Goal: Information Seeking & Learning: Learn about a topic

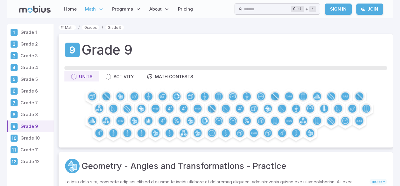
click at [376, 10] on link "Join" at bounding box center [370, 9] width 27 height 11
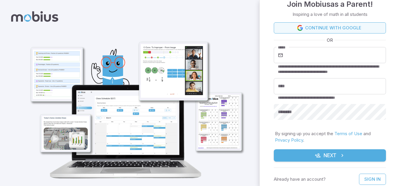
click at [354, 28] on link "Continue with Google" at bounding box center [330, 27] width 112 height 11
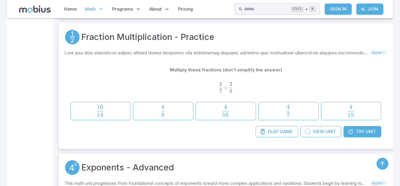
scroll to position [245, 0]
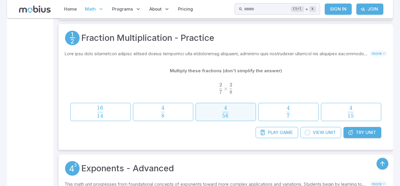
click at [231, 116] on span "56 4 ​" at bounding box center [226, 112] width 52 height 12
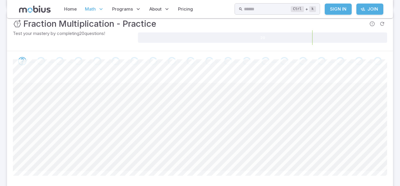
scroll to position [94, 0]
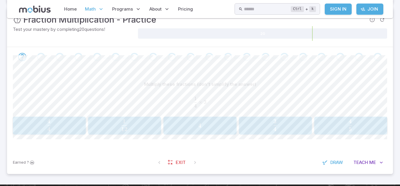
click at [129, 121] on span "12 1 ​" at bounding box center [124, 125] width 64 height 12
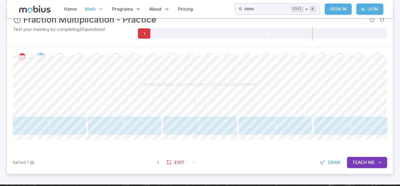
click at [370, 159] on span "Me" at bounding box center [372, 162] width 7 height 6
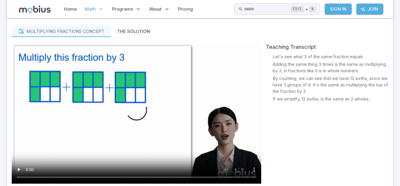
scroll to position [249, 0]
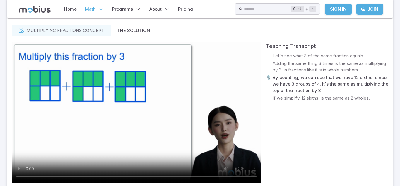
click at [347, 1] on button "Teach Me" at bounding box center [367, 6] width 40 height 11
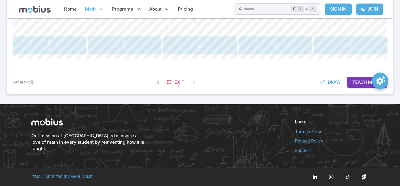
scroll to position [174, 0]
click at [357, 84] on span "Teach" at bounding box center [360, 82] width 15 height 6
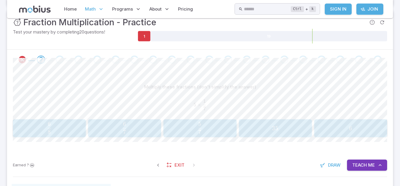
scroll to position [91, 0]
click at [225, 129] on span "7 5 ​" at bounding box center [200, 128] width 64 height 12
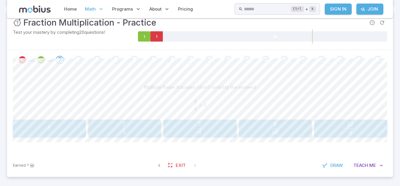
click at [364, 122] on div "12 4 \frac{12}{4} 4 12 ​" at bounding box center [350, 128] width 69 height 13
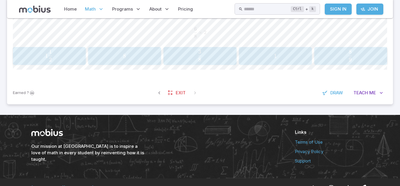
scroll to position [174, 0]
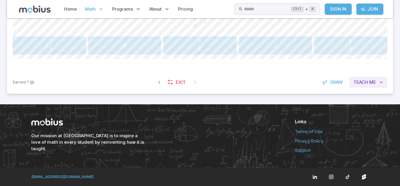
click at [363, 78] on button "Teach Me" at bounding box center [369, 82] width 38 height 11
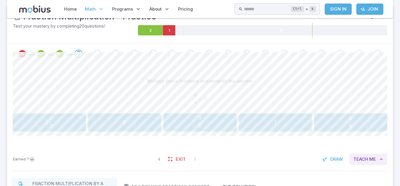
scroll to position [97, 0]
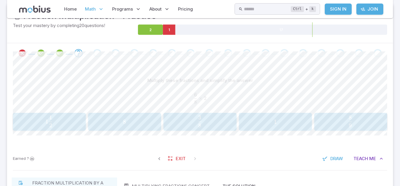
click at [43, 123] on span "1 2 1 ​" at bounding box center [49, 121] width 64 height 12
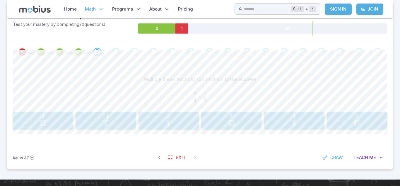
scroll to position [101, 0]
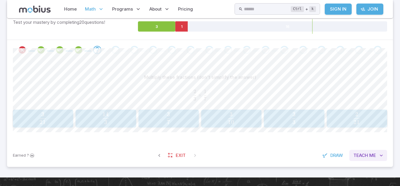
click at [360, 154] on span "Teach" at bounding box center [361, 155] width 15 height 6
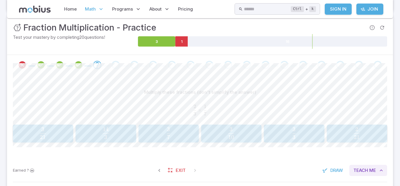
scroll to position [86, 0]
click at [347, 126] on button "2 21 \frac{2}{21} 21 2 ​" at bounding box center [357, 133] width 60 height 18
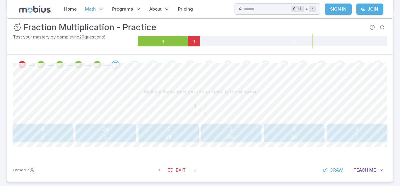
click at [237, 138] on span "56 3 ​" at bounding box center [231, 133] width 53 height 12
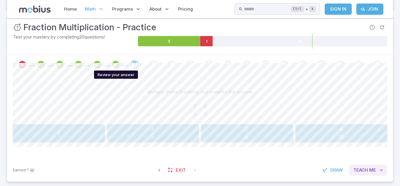
click at [373, 169] on span "Me" at bounding box center [373, 170] width 7 height 6
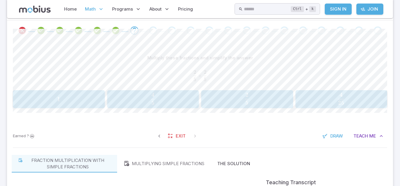
scroll to position [119, 0]
click at [250, 99] on span "5 2 ​" at bounding box center [247, 99] width 82 height 12
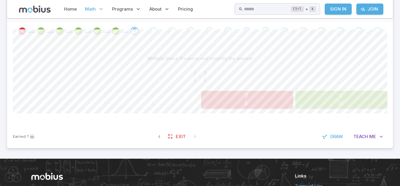
click at [318, 99] on span "25 4 ​" at bounding box center [340, 99] width 83 height 12
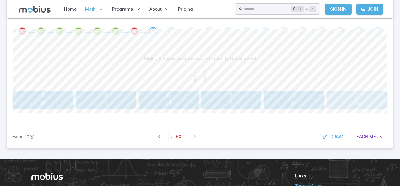
click at [350, 99] on span "48 2 ​" at bounding box center [357, 99] width 53 height 12
click at [107, 103] on span "button" at bounding box center [106, 103] width 6 height 4
click at [259, 99] on span "1 5 4 ​" at bounding box center [275, 99] width 64 height 12
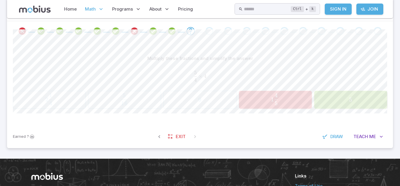
click at [346, 101] on span "5" at bounding box center [350, 99] width 69 height 7
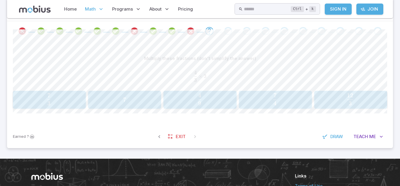
click at [335, 97] on span "3 12 ​" at bounding box center [350, 99] width 64 height 12
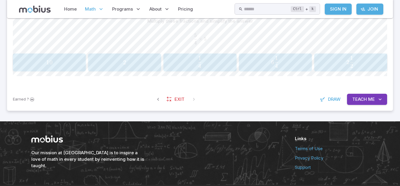
scroll to position [155, 0]
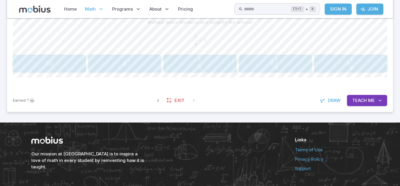
click at [388, 99] on div "Earned ? Exit Draw Teach Me" at bounding box center [200, 100] width 386 height 23
click at [388, 97] on div "Earned ? Exit Draw Teach Me" at bounding box center [200, 100] width 386 height 23
drag, startPoint x: 298, startPoint y: 23, endPoint x: 302, endPoint y: 27, distance: 6.4
click at [302, 27] on div "Multiply these fractions and simplify the answer" at bounding box center [200, 22] width 375 height 11
click at [373, 103] on span "Me" at bounding box center [372, 100] width 7 height 6
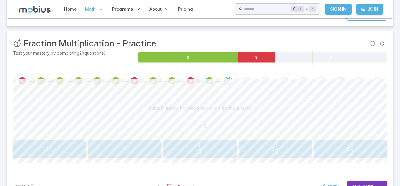
scroll to position [74, 0]
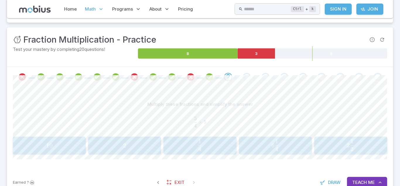
click at [292, 153] on button "6 1 4 6\frac{1}{4} 6 4 1 ​" at bounding box center [275, 145] width 73 height 18
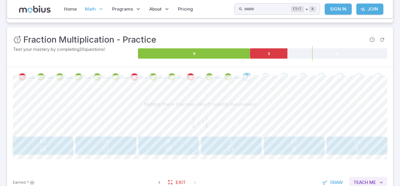
click at [376, 184] on span "Me" at bounding box center [373, 182] width 7 height 6
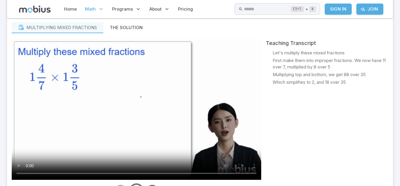
scroll to position [253, 0]
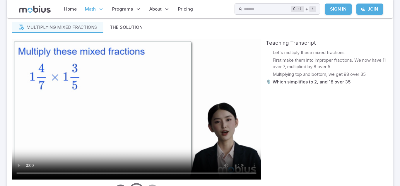
click at [350, 0] on button "Teach Me" at bounding box center [369, 2] width 38 height 11
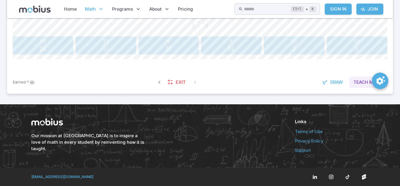
scroll to position [174, 0]
click at [377, 84] on button "Teach Me" at bounding box center [369, 82] width 38 height 11
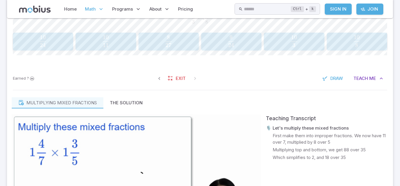
scroll to position [253, 0]
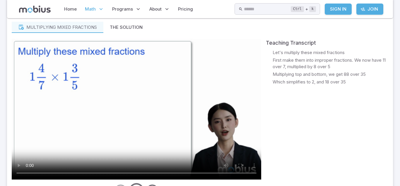
click at [125, 133] on video at bounding box center [137, 109] width 250 height 140
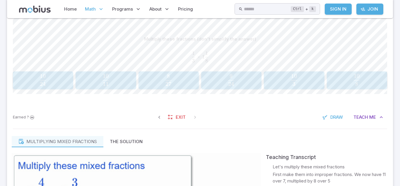
scroll to position [140, 0]
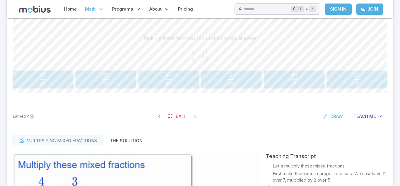
click at [181, 74] on span "27 8 ​" at bounding box center [168, 79] width 52 height 12
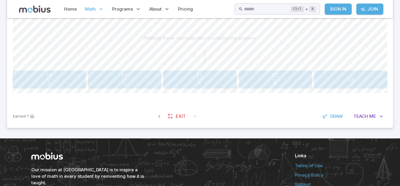
click at [297, 82] on span "3 25 ​" at bounding box center [275, 79] width 64 height 12
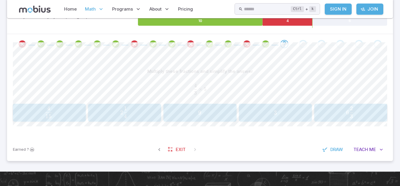
scroll to position [86, 0]
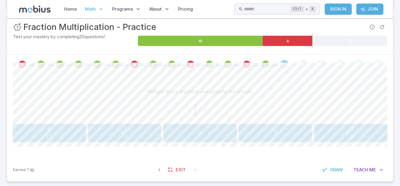
click at [140, 137] on span "2 4 1 ​" at bounding box center [124, 132] width 64 height 12
click at [344, 132] on span "4 30 ​" at bounding box center [350, 132] width 64 height 12
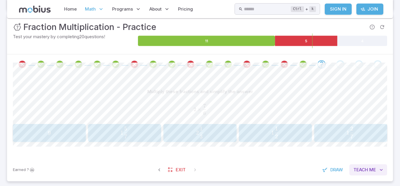
click at [374, 172] on span "Me" at bounding box center [373, 169] width 7 height 6
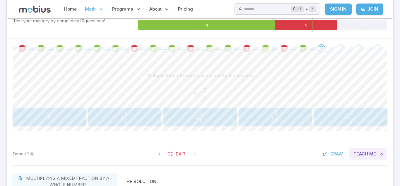
scroll to position [102, 0]
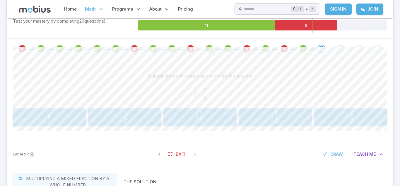
click at [340, 113] on span "1 7 2 ​" at bounding box center [350, 117] width 64 height 12
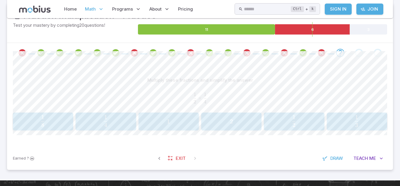
scroll to position [98, 0]
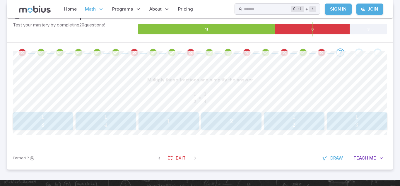
click at [53, 124] on span "8 1 ​" at bounding box center [42, 121] width 53 height 12
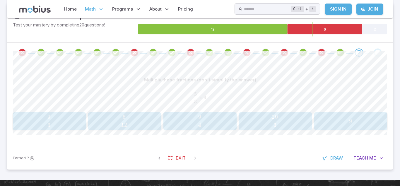
click at [292, 125] on span "3 20 ​" at bounding box center [275, 121] width 64 height 12
click at [282, 126] on span "7 32 ​" at bounding box center [275, 121] width 64 height 12
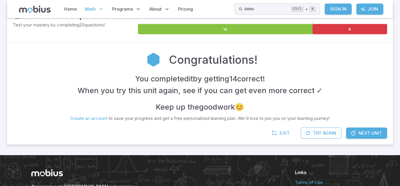
click at [366, 135] on span "Next Unit" at bounding box center [370, 133] width 23 height 6
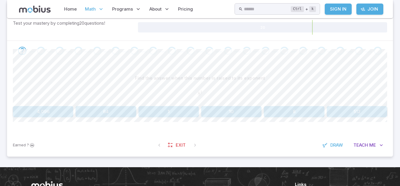
scroll to position [100, 0]
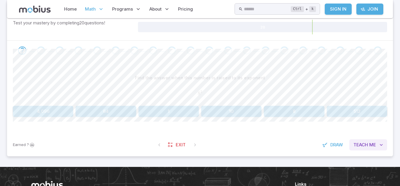
click at [373, 144] on span "Me" at bounding box center [373, 144] width 7 height 6
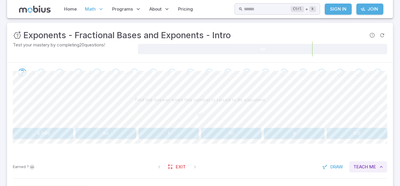
scroll to position [77, 0]
click at [118, 138] on button "64" at bounding box center [106, 133] width 60 height 11
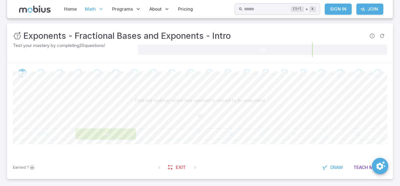
click at [119, 144] on div "Find the answer when this number is raised to its exponent 8 2 8^{2} 8 2 4,096 …" at bounding box center [200, 119] width 375 height 73
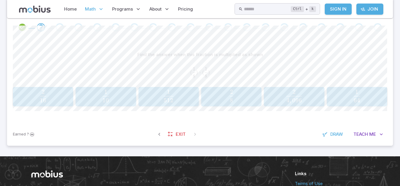
scroll to position [123, 0]
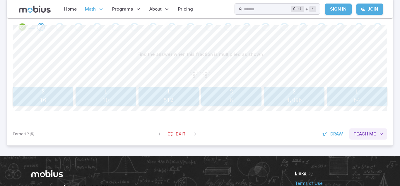
click at [372, 135] on span "Me" at bounding box center [373, 133] width 7 height 6
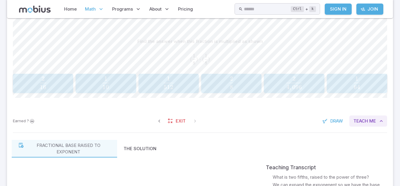
scroll to position [129, 0]
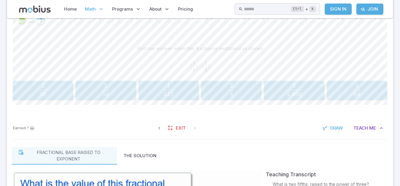
click at [367, 92] on span "64 1 ​" at bounding box center [357, 89] width 57 height 12
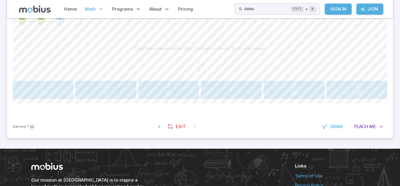
click at [84, 82] on button "2 5 \frac{2}{5} 5 2 ​" at bounding box center [106, 90] width 60 height 18
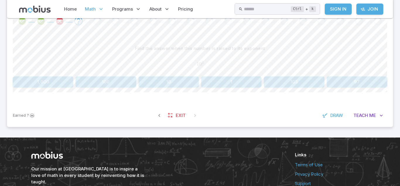
click at [109, 87] on button "100" at bounding box center [106, 81] width 60 height 11
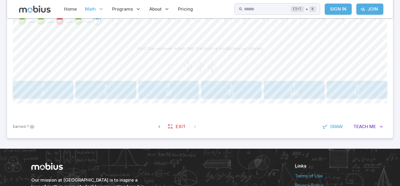
click at [185, 93] on span "27 1 ​" at bounding box center [168, 89] width 52 height 12
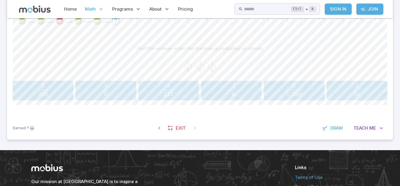
click at [62, 97] on div "1 216 \frac{1}{216} 216 1 ​" at bounding box center [43, 90] width 57 height 15
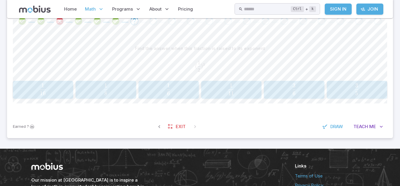
click at [182, 89] on span "6 1 ​" at bounding box center [168, 89] width 52 height 12
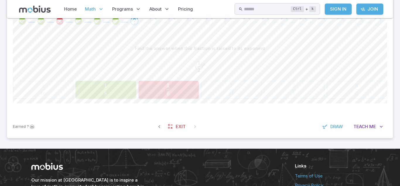
click at [111, 93] on span "8 1 ​" at bounding box center [105, 89] width 53 height 12
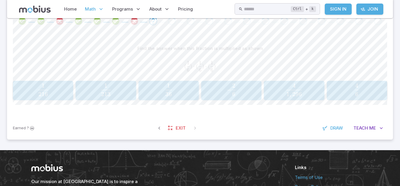
click at [56, 89] on span "216 1 ​" at bounding box center [43, 89] width 57 height 12
click at [343, 95] on span "36 1 ​" at bounding box center [357, 89] width 57 height 12
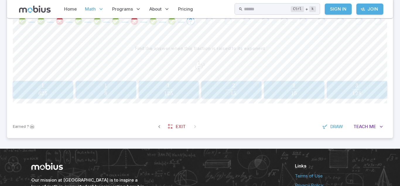
click at [282, 92] on span "15 1 ​" at bounding box center [294, 89] width 52 height 12
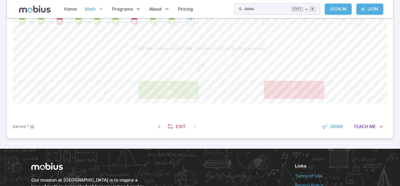
click at [165, 90] on span "125" at bounding box center [168, 93] width 9 height 7
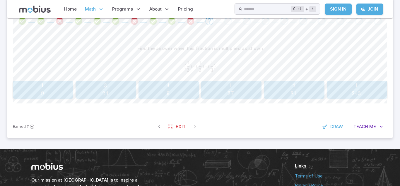
click at [235, 96] on div "1 27 \frac{1}{27} 27 1 ​" at bounding box center [231, 89] width 57 height 13
click at [39, 93] on span "10 1 ​" at bounding box center [43, 89] width 8 height 12
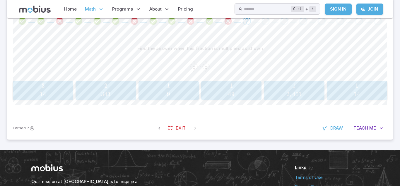
click at [237, 94] on span "49 1 ​" at bounding box center [231, 89] width 57 height 12
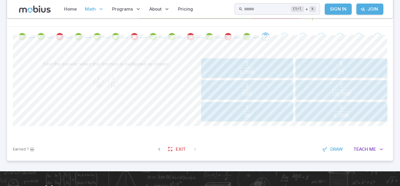
scroll to position [113, 0]
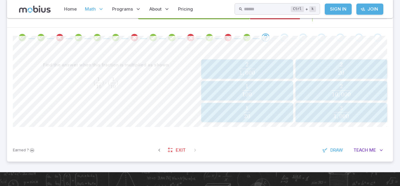
click at [277, 90] on span "100 1 ​" at bounding box center [247, 90] width 88 height 12
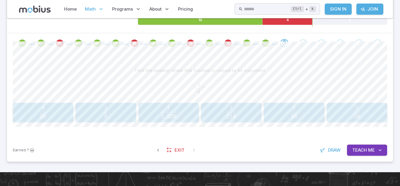
scroll to position [107, 0]
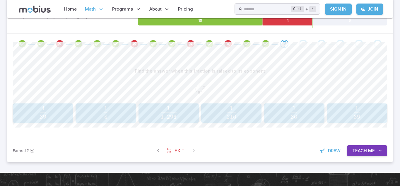
click at [302, 111] on span "36 1 ​" at bounding box center [294, 112] width 57 height 12
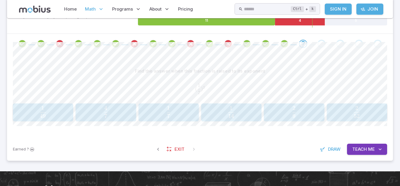
click at [50, 112] on span "49 1 ​" at bounding box center [43, 112] width 52 height 12
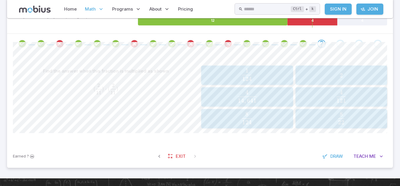
click at [349, 102] on span "121 4 ​" at bounding box center [342, 96] width 88 height 12
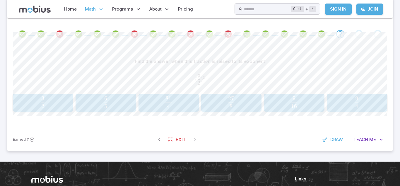
scroll to position [117, 0]
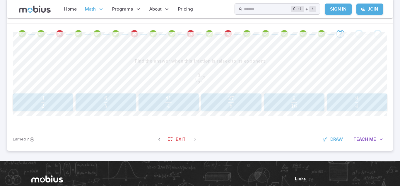
click at [247, 98] on span "8 27 ​" at bounding box center [231, 102] width 52 height 12
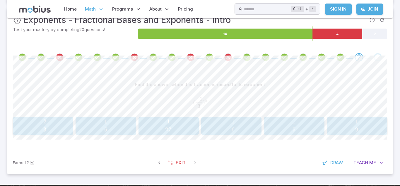
scroll to position [93, 0]
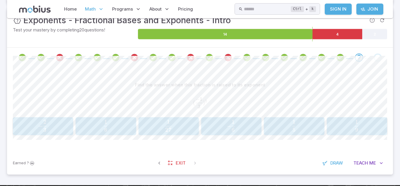
click at [361, 127] on span "9 1 ​" at bounding box center [357, 126] width 53 height 12
click at [248, 124] on span "− 6 6 ​" at bounding box center [231, 126] width 53 height 12
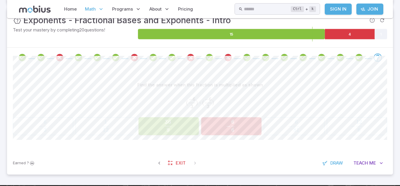
click at [188, 110] on div "( − 6 3 ) ⋅ ( − 6 3 ) (\frac{-6}{3}) \cdot (\frac{-6}{3}) ( 3 − 6 ​ ) ⋅ ( 3 − 6…" at bounding box center [200, 102] width 375 height 19
click at [183, 127] on span "9 36 ​" at bounding box center [168, 126] width 53 height 12
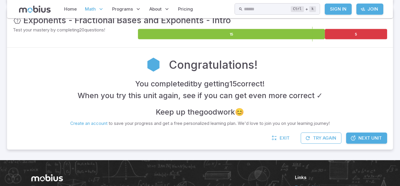
click at [362, 143] on link "Next Unit" at bounding box center [367, 137] width 41 height 11
click at [370, 142] on link "Next Unit" at bounding box center [367, 137] width 41 height 11
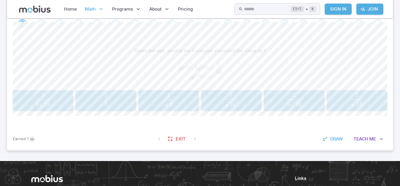
scroll to position [149, 0]
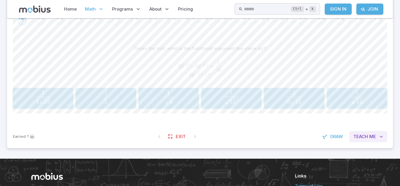
click at [371, 138] on span "Me" at bounding box center [373, 136] width 7 height 6
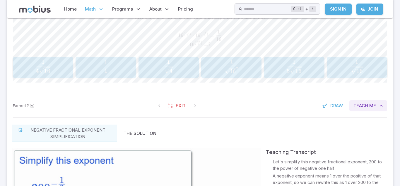
scroll to position [182, 0]
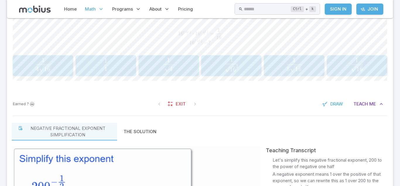
click at [235, 59] on span "16 ​ 2 1" at bounding box center [231, 62] width 13 height 8
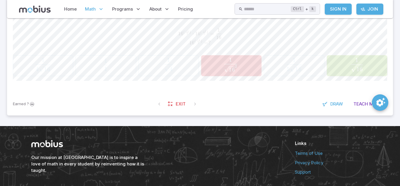
click at [241, 60] on span "16 ​ 2 1 ​" at bounding box center [231, 65] width 52 height 14
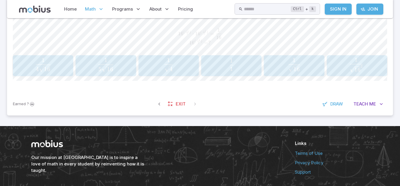
click at [95, 11] on span "Math" at bounding box center [90, 9] width 11 height 6
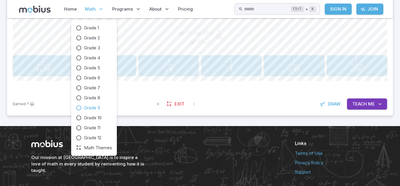
click at [83, 108] on link "Grade 9" at bounding box center [94, 107] width 36 height 6
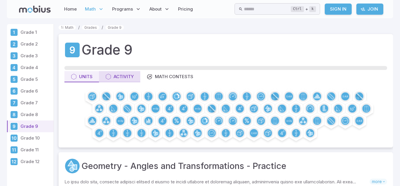
click at [118, 78] on div "Activity" at bounding box center [120, 76] width 28 height 6
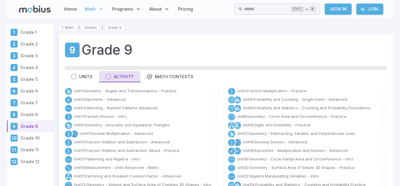
click at [117, 79] on div "Activity" at bounding box center [120, 76] width 28 height 6
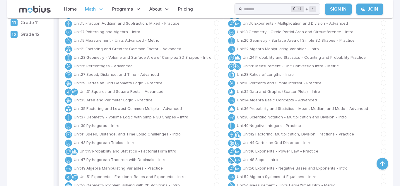
scroll to position [129, 0]
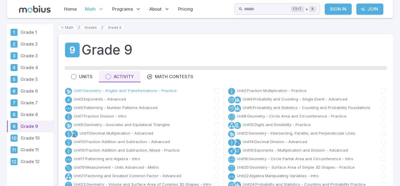
click at [124, 88] on link "Unit 1 : Geometry - Angles and Transformations - Practice" at bounding box center [125, 91] width 103 height 6
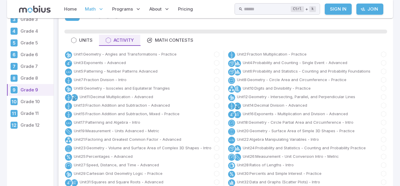
click at [220, 54] on div "Unit 1 : Geometry - Angles and Transformations - Practice" at bounding box center [144, 54] width 160 height 9
click at [216, 54] on icon at bounding box center [216, 54] width 5 height 6
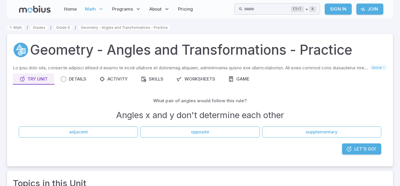
click at [194, 57] on h1 "Geometry - Angles and Transformations - Practice" at bounding box center [191, 50] width 323 height 20
click at [101, 82] on div "Activity" at bounding box center [113, 79] width 28 height 6
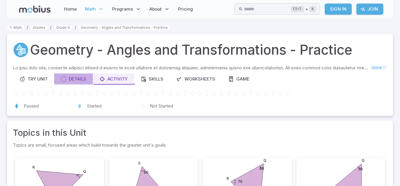
click at [88, 79] on button "Details" at bounding box center [73, 78] width 39 height 11
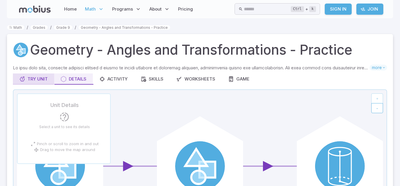
click at [41, 76] on div "Try Unit" at bounding box center [33, 79] width 28 height 6
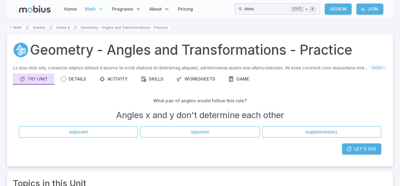
click at [41, 76] on div "Try Unit" at bounding box center [33, 79] width 28 height 6
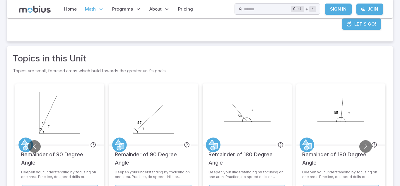
scroll to position [127, 0]
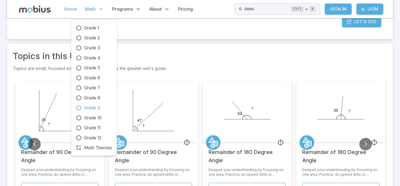
click at [76, 8] on link "Home" at bounding box center [70, 8] width 16 height 13
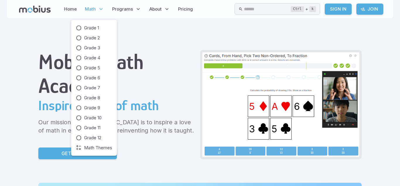
click at [87, 10] on span "Math" at bounding box center [90, 9] width 11 height 6
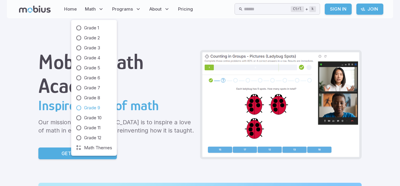
click at [94, 108] on span "Grade 9" at bounding box center [92, 107] width 16 height 6
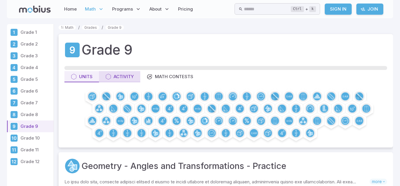
click at [124, 77] on div "Activity" at bounding box center [120, 76] width 28 height 6
click at [126, 76] on div "Activity" at bounding box center [120, 76] width 28 height 6
click at [124, 75] on div "Activity" at bounding box center [120, 76] width 28 height 6
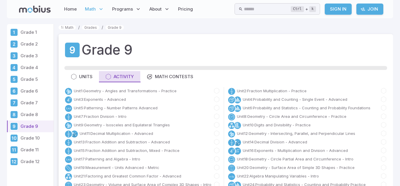
click at [124, 74] on div "Activity" at bounding box center [120, 76] width 28 height 6
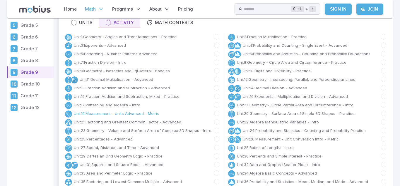
scroll to position [56, 0]
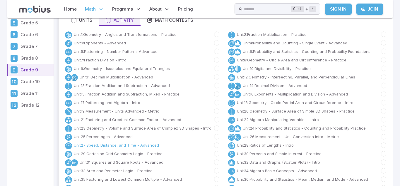
click at [125, 145] on link "Unit 27 : Speed, Distance, and Time - Advanced" at bounding box center [116, 145] width 85 height 6
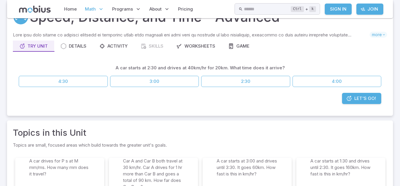
scroll to position [32, 0]
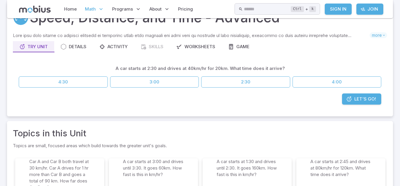
click at [366, 99] on span "Let's Go!" at bounding box center [366, 99] width 22 height 6
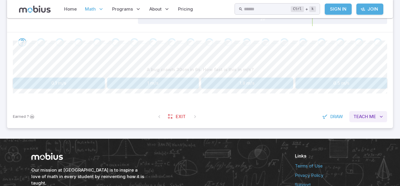
click at [382, 115] on icon "button" at bounding box center [382, 116] width 6 height 6
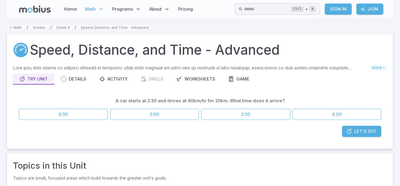
scroll to position [32, 0]
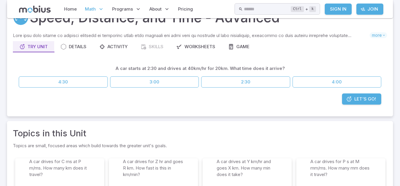
click at [92, 14] on p "Math" at bounding box center [94, 8] width 23 height 13
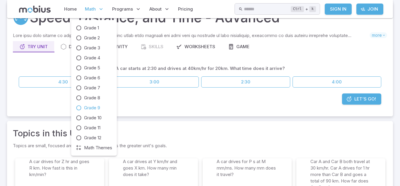
click at [95, 107] on span "Grade 9" at bounding box center [92, 107] width 16 height 6
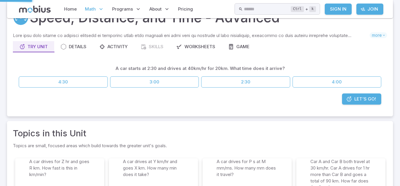
click at [100, 108] on div "Let's Go!" at bounding box center [200, 101] width 375 height 17
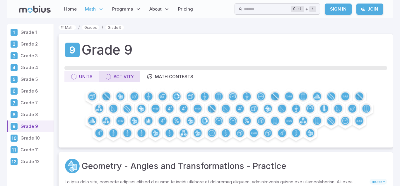
click at [126, 78] on div "Activity" at bounding box center [120, 76] width 28 height 6
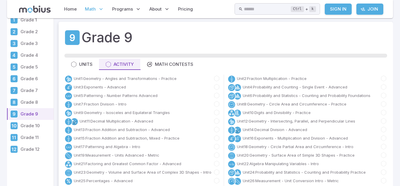
scroll to position [12, 0]
click at [334, 114] on div "Unit 10 : Digits and Divisibility - Practice" at bounding box center [308, 112] width 160 height 9
click at [326, 114] on div "Unit 10 : Digits and Divisibility - Practice" at bounding box center [308, 112] width 160 height 9
click at [324, 118] on link "Unit 12 : Geometry - Intersecting, Parallel, and Perpendicular Lines" at bounding box center [296, 121] width 118 height 6
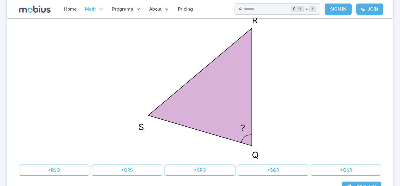
scroll to position [113, 0]
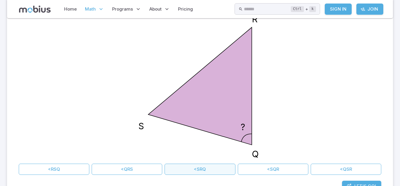
click at [217, 171] on button "<SRQ" at bounding box center [200, 168] width 71 height 11
click at [216, 168] on button "<SRQ" at bounding box center [200, 168] width 71 height 11
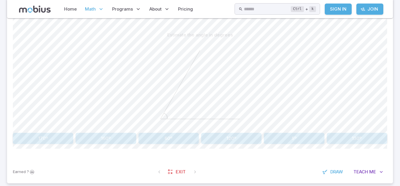
scroll to position [163, 0]
click at [135, 137] on button "160º" at bounding box center [106, 137] width 60 height 11
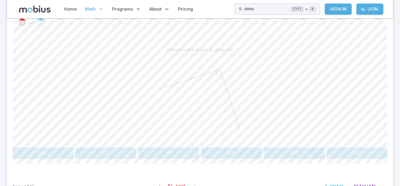
scroll to position [139, 0]
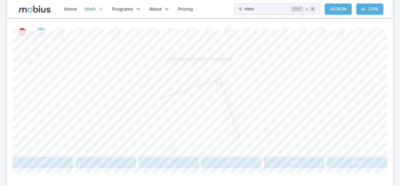
click at [110, 160] on button "90º" at bounding box center [106, 162] width 60 height 11
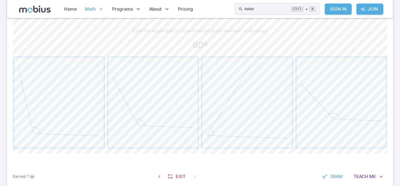
scroll to position [169, 0]
click at [356, 87] on span "button" at bounding box center [342, 100] width 90 height 90
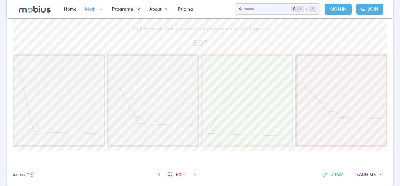
click at [286, 109] on span "button" at bounding box center [248, 100] width 90 height 90
click at [286, 112] on span "button" at bounding box center [248, 100] width 90 height 90
click at [289, 109] on span "button" at bounding box center [248, 100] width 90 height 90
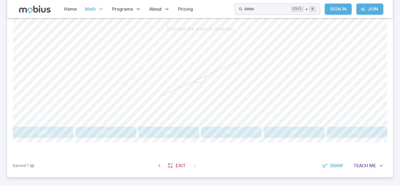
click at [232, 133] on button "180º" at bounding box center [231, 131] width 60 height 11
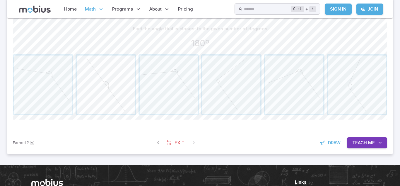
click at [98, 85] on span "button" at bounding box center [106, 84] width 58 height 58
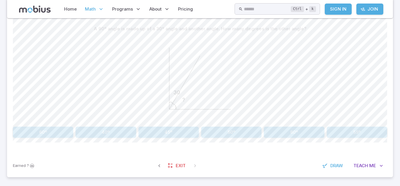
click at [35, 133] on button "60º" at bounding box center [43, 131] width 60 height 11
click at [240, 135] on button "85º" at bounding box center [231, 131] width 60 height 11
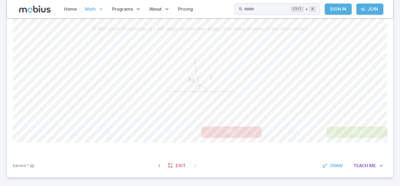
click at [343, 137] on button "100º" at bounding box center [357, 131] width 60 height 11
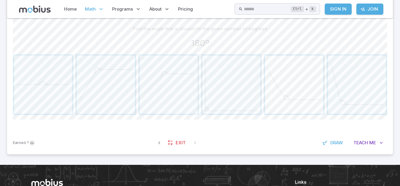
click at [281, 79] on span "button" at bounding box center [294, 84] width 58 height 58
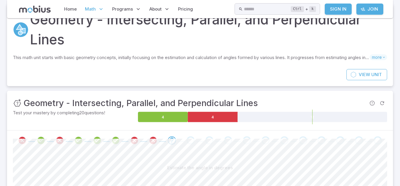
scroll to position [30, 0]
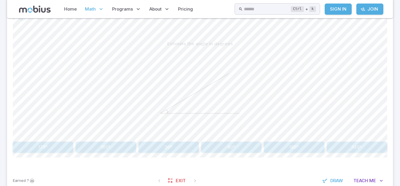
scroll to position [155, 0]
click at [208, 148] on button "80º" at bounding box center [231, 145] width 60 height 11
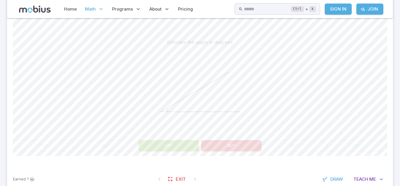
click at [185, 142] on button "30º" at bounding box center [169, 145] width 60 height 11
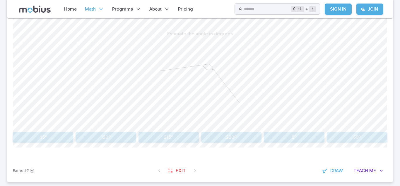
scroll to position [164, 0]
click at [97, 137] on button "120º" at bounding box center [106, 136] width 60 height 11
click at [358, 135] on button "50º" at bounding box center [357, 136] width 60 height 11
click at [153, 137] on button "60º" at bounding box center [169, 136] width 60 height 11
click at [96, 141] on button "80º" at bounding box center [106, 136] width 60 height 11
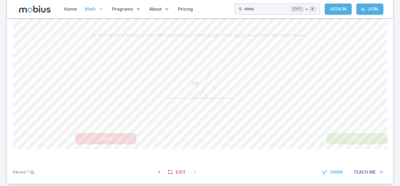
scroll to position [160, 0]
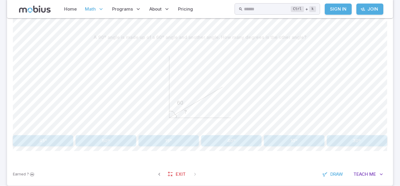
click at [342, 142] on button "30º" at bounding box center [357, 140] width 60 height 11
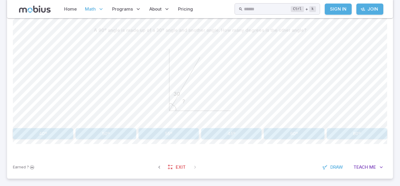
scroll to position [166, 0]
click at [315, 135] on button "60º" at bounding box center [294, 134] width 60 height 11
click at [62, 135] on button "150º" at bounding box center [43, 134] width 60 height 11
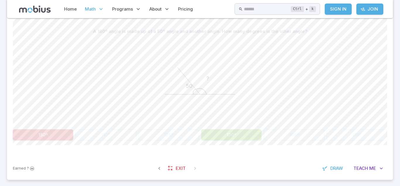
click at [67, 111] on div "? 50" at bounding box center [200, 82] width 375 height 90
click at [49, 138] on button "150º" at bounding box center [43, 134] width 60 height 11
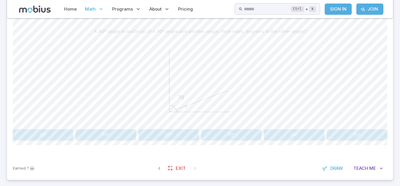
click at [306, 135] on button "30º" at bounding box center [294, 134] width 60 height 11
click at [85, 138] on button "130º" at bounding box center [106, 134] width 60 height 11
click at [360, 135] on button "135º" at bounding box center [357, 134] width 60 height 11
click at [310, 139] on button "60º" at bounding box center [294, 134] width 60 height 11
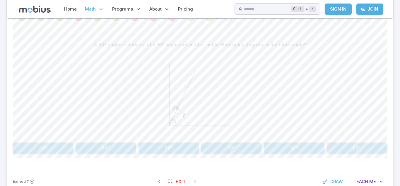
scroll to position [154, 0]
click at [305, 143] on button "54º" at bounding box center [294, 146] width 60 height 11
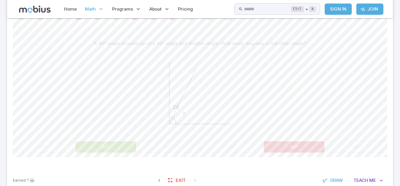
click at [104, 142] on button "64º" at bounding box center [106, 146] width 60 height 11
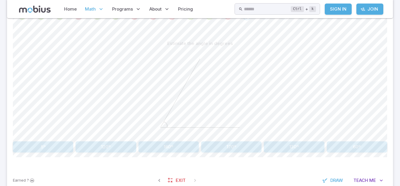
click at [361, 148] on button "60º" at bounding box center [357, 146] width 60 height 11
click at [36, 141] on button "30º" at bounding box center [43, 146] width 60 height 11
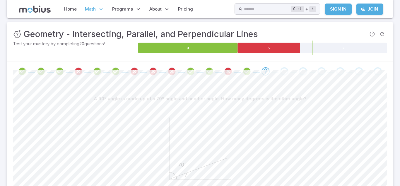
scroll to position [90, 0]
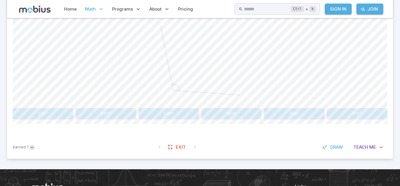
scroll to position [189, 0]
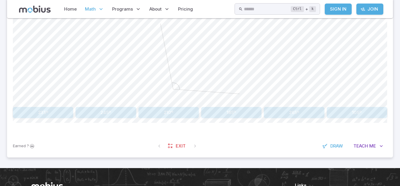
click at [254, 113] on button "185º" at bounding box center [231, 112] width 60 height 11
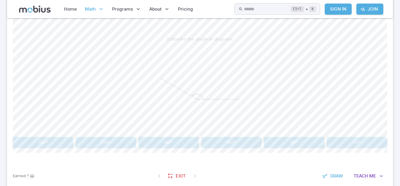
click at [186, 139] on button "80º" at bounding box center [169, 142] width 60 height 11
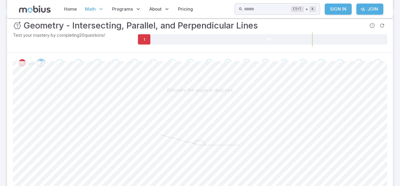
scroll to position [107, 0]
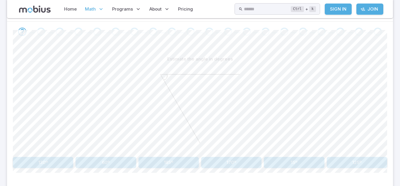
scroll to position [140, 0]
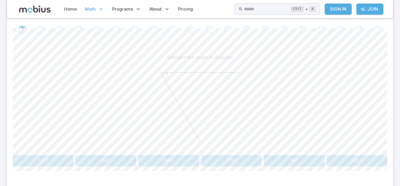
click at [97, 162] on button "60º" at bounding box center [106, 160] width 60 height 11
click at [311, 159] on button "20º" at bounding box center [294, 160] width 60 height 11
click at [94, 166] on button "30º" at bounding box center [106, 160] width 60 height 11
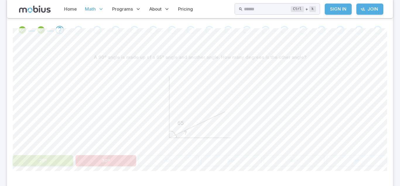
click at [46, 160] on button "25º" at bounding box center [43, 160] width 60 height 11
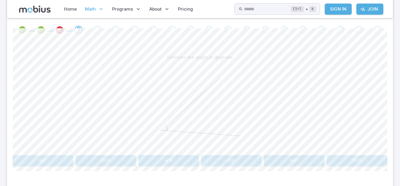
click at [362, 141] on div at bounding box center [200, 108] width 375 height 90
click at [25, 163] on button "90º" at bounding box center [43, 160] width 60 height 11
click at [358, 165] on button "75º" at bounding box center [357, 160] width 60 height 11
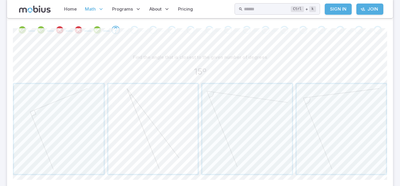
click at [125, 137] on span "button" at bounding box center [153, 129] width 90 height 90
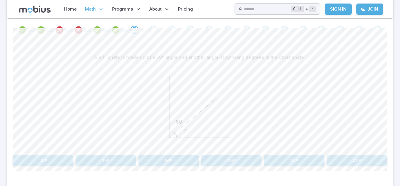
click at [311, 165] on button "30º" at bounding box center [294, 160] width 60 height 11
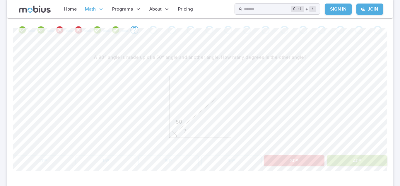
click at [355, 162] on button "40º" at bounding box center [357, 160] width 60 height 11
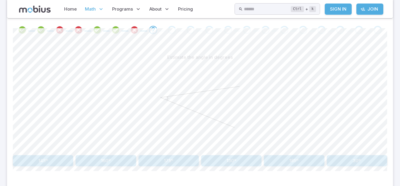
click at [363, 164] on button "30º" at bounding box center [357, 160] width 60 height 11
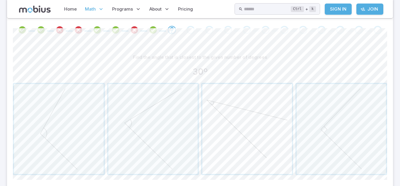
click at [230, 141] on span "button" at bounding box center [248, 129] width 90 height 90
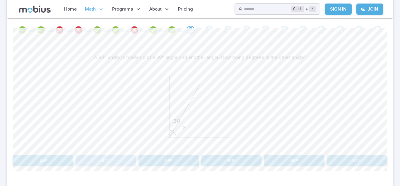
click at [114, 159] on button "40º" at bounding box center [106, 160] width 60 height 11
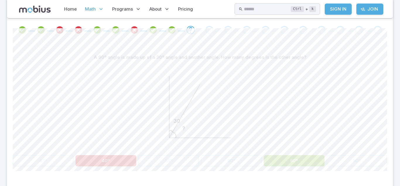
click at [114, 159] on button "40º" at bounding box center [106, 160] width 60 height 11
click at [115, 159] on button "40º" at bounding box center [106, 160] width 60 height 11
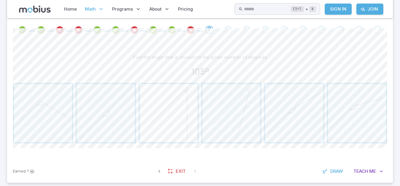
click at [179, 113] on span "button" at bounding box center [169, 113] width 58 height 58
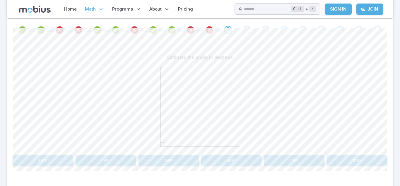
click at [28, 162] on button "90º" at bounding box center [43, 160] width 60 height 11
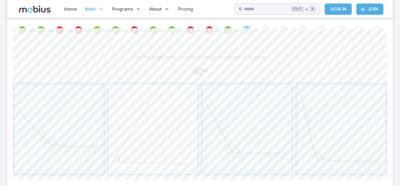
click at [164, 104] on span "button" at bounding box center [153, 129] width 90 height 90
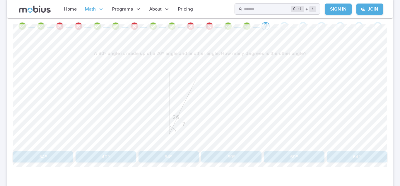
scroll to position [144, 0]
click at [359, 158] on button "64º" at bounding box center [357, 156] width 60 height 11
click at [375, 158] on button "20º" at bounding box center [357, 156] width 60 height 11
click at [368, 156] on button "50º" at bounding box center [357, 156] width 60 height 11
click at [35, 161] on button "15º" at bounding box center [43, 156] width 60 height 11
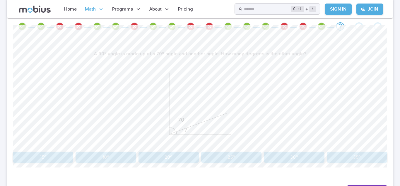
click at [147, 160] on button "20º" at bounding box center [169, 156] width 60 height 11
click at [147, 159] on button "50º" at bounding box center [169, 156] width 60 height 11
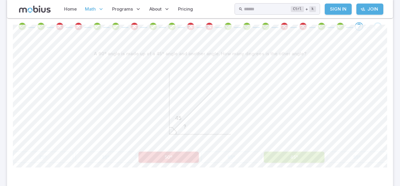
click at [305, 153] on button "45º" at bounding box center [294, 156] width 60 height 11
click at [313, 158] on button "45º" at bounding box center [294, 156] width 60 height 11
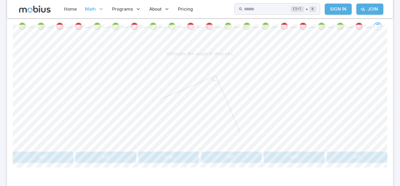
click at [40, 157] on button "90º" at bounding box center [43, 156] width 60 height 11
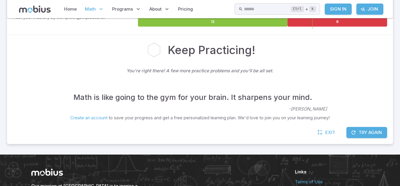
scroll to position [116, 0]
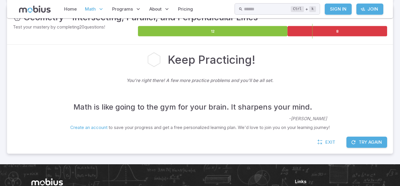
click at [398, 93] on section "Math / Grades / Grade 9 / Geometry - Intersecting, Parallel, and Perpendicular …" at bounding box center [200, 32] width 400 height 261
click at [399, 91] on section "Math / Grades / Grade 9 / Geometry - Intersecting, Parallel, and Perpendicular …" at bounding box center [200, 32] width 400 height 261
